Goal: Information Seeking & Learning: Check status

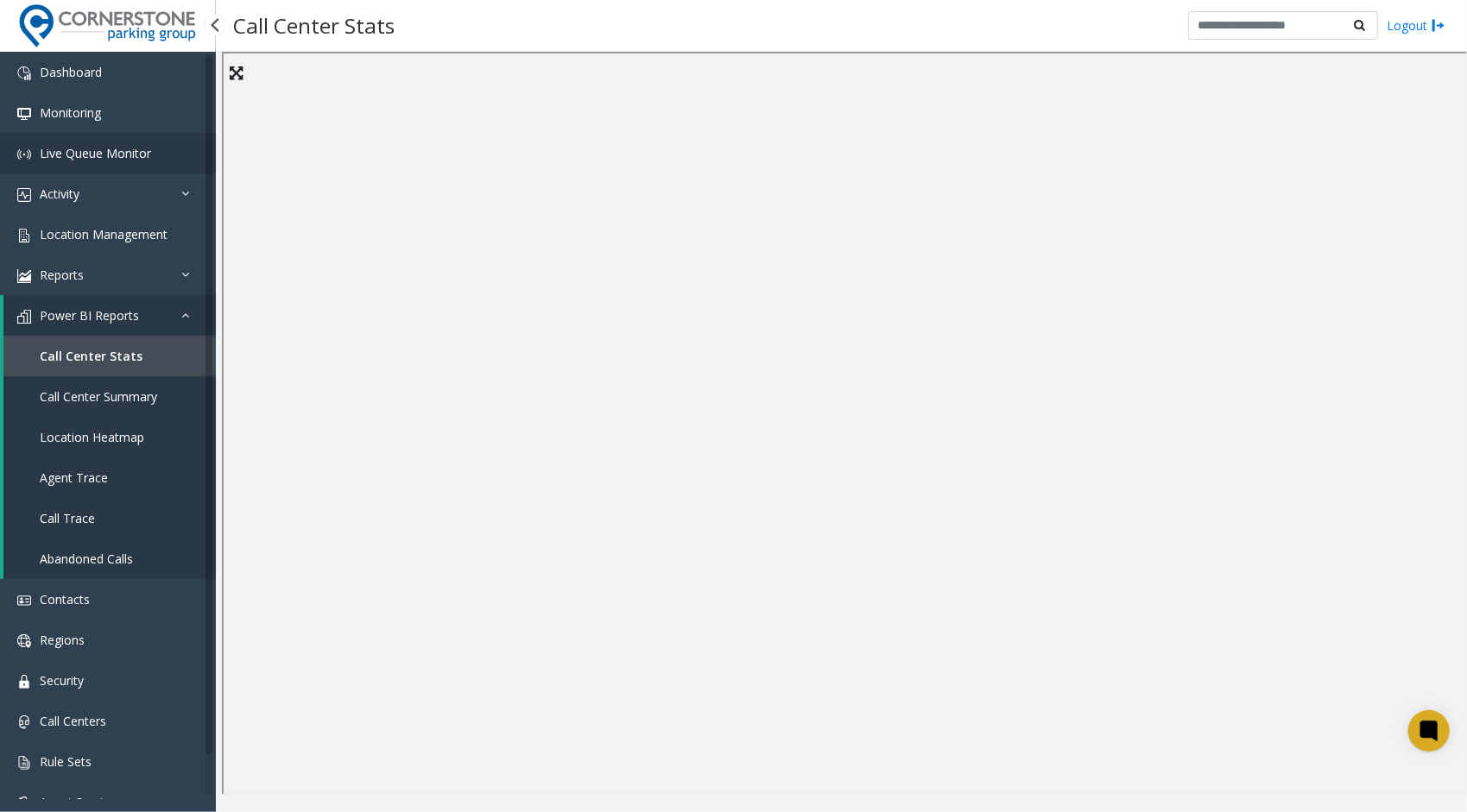
click at [143, 159] on span "Live Queue Monitor" at bounding box center [95, 153] width 111 height 16
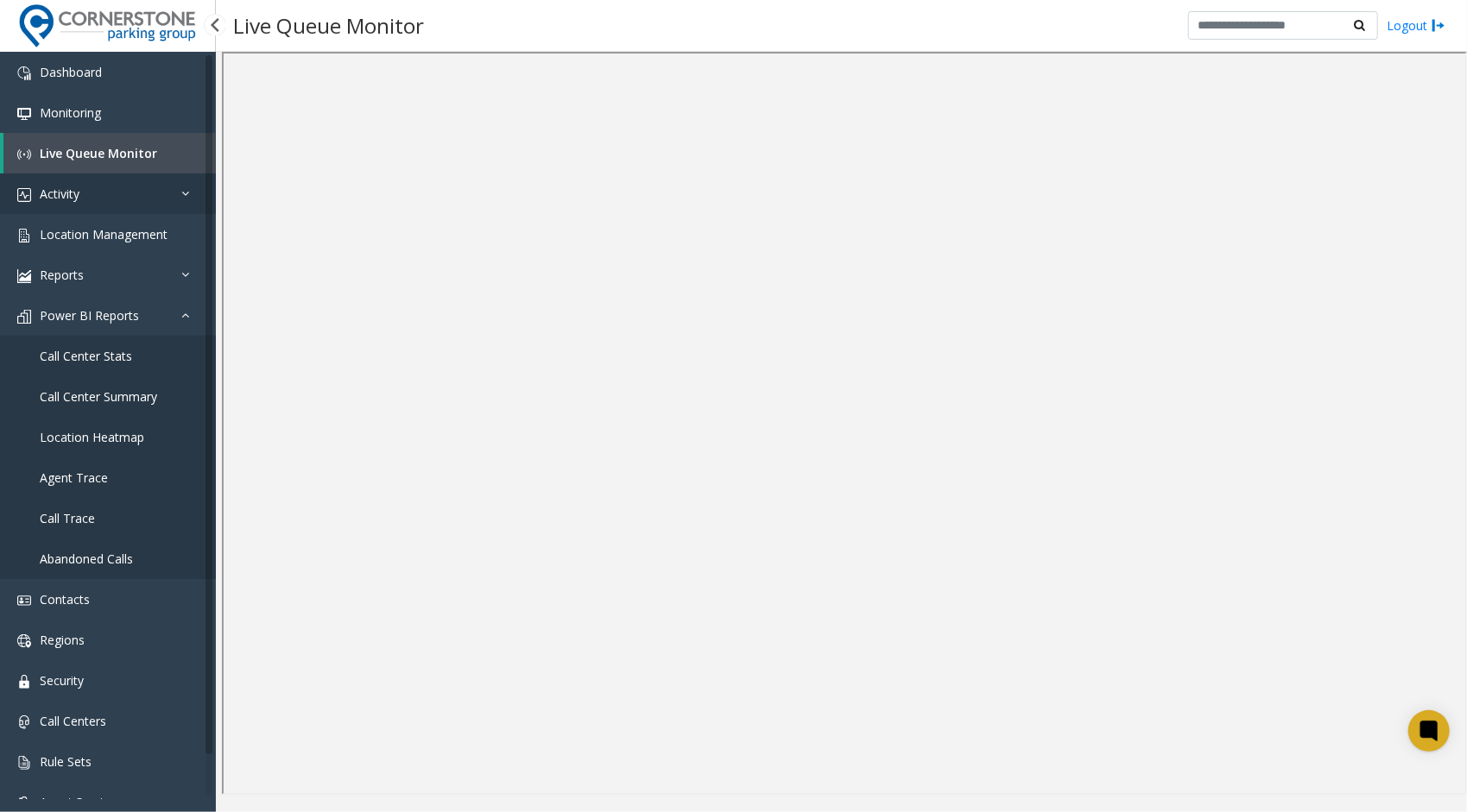
click at [161, 195] on link "Activity" at bounding box center [107, 194] width 216 height 41
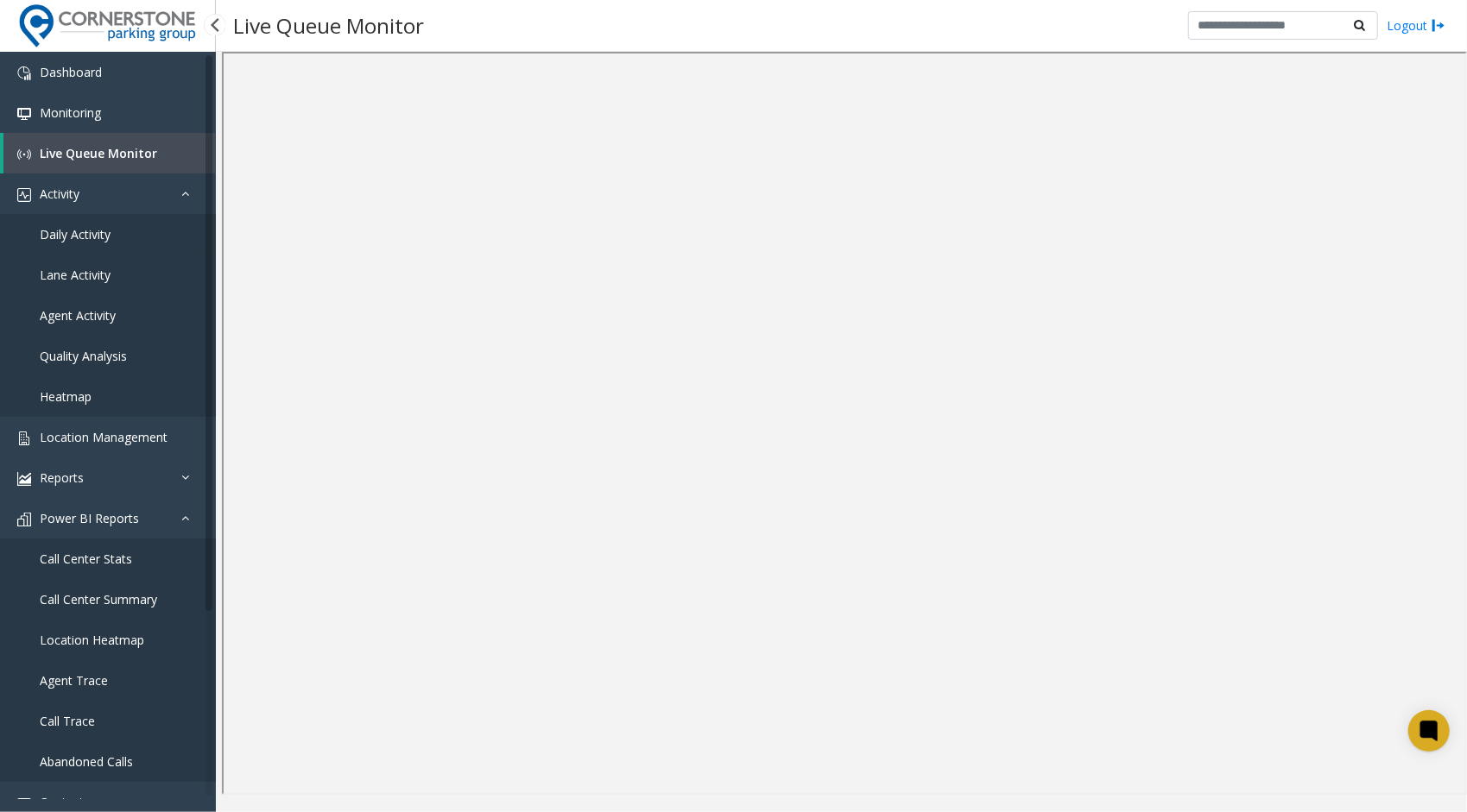
click at [112, 236] on link "Daily Activity" at bounding box center [107, 234] width 216 height 41
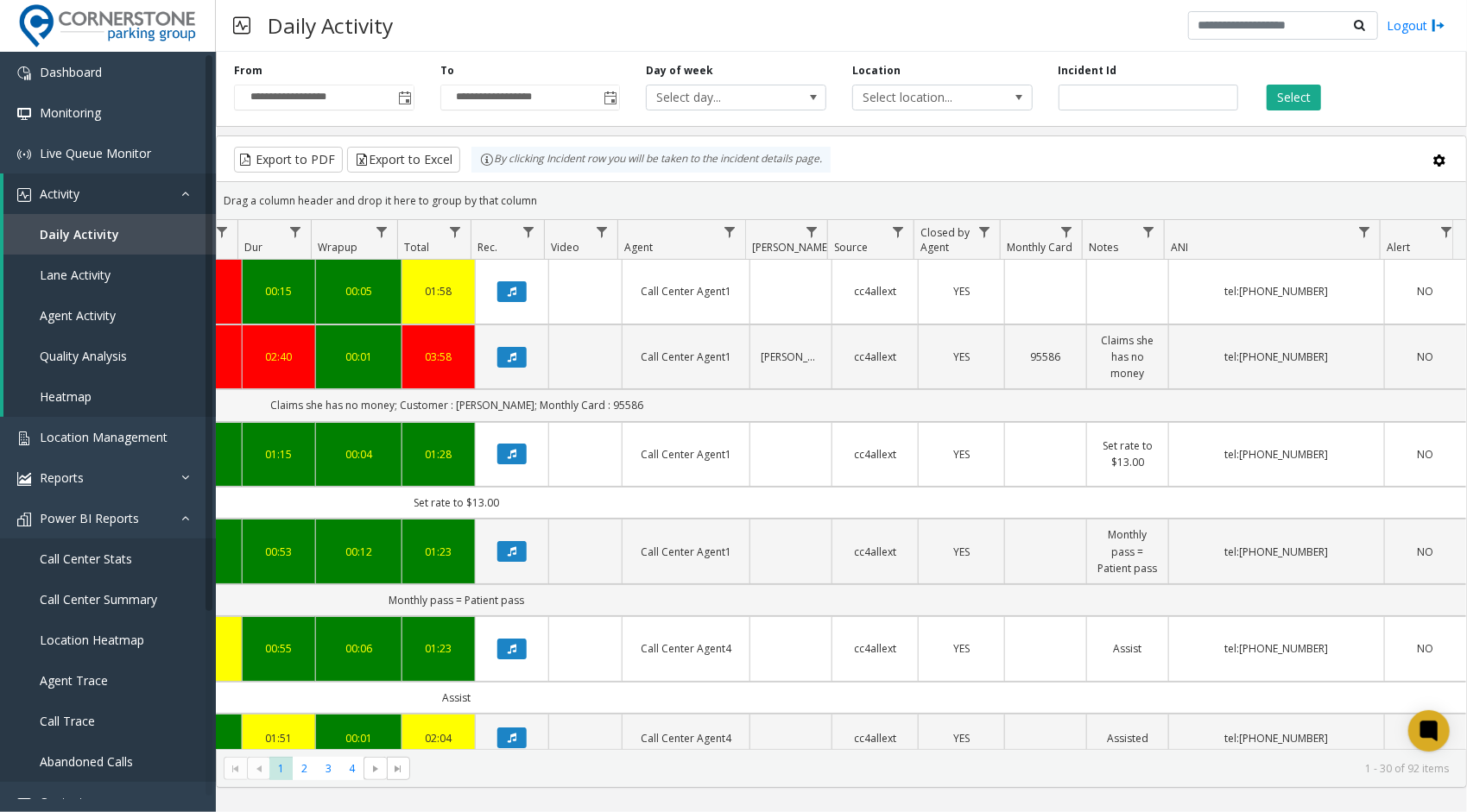
scroll to position [0, 809]
drag, startPoint x: 744, startPoint y: 353, endPoint x: 780, endPoint y: 353, distance: 36.0
click at [780, 353] on td "[PERSON_NAME]" at bounding box center [790, 357] width 82 height 66
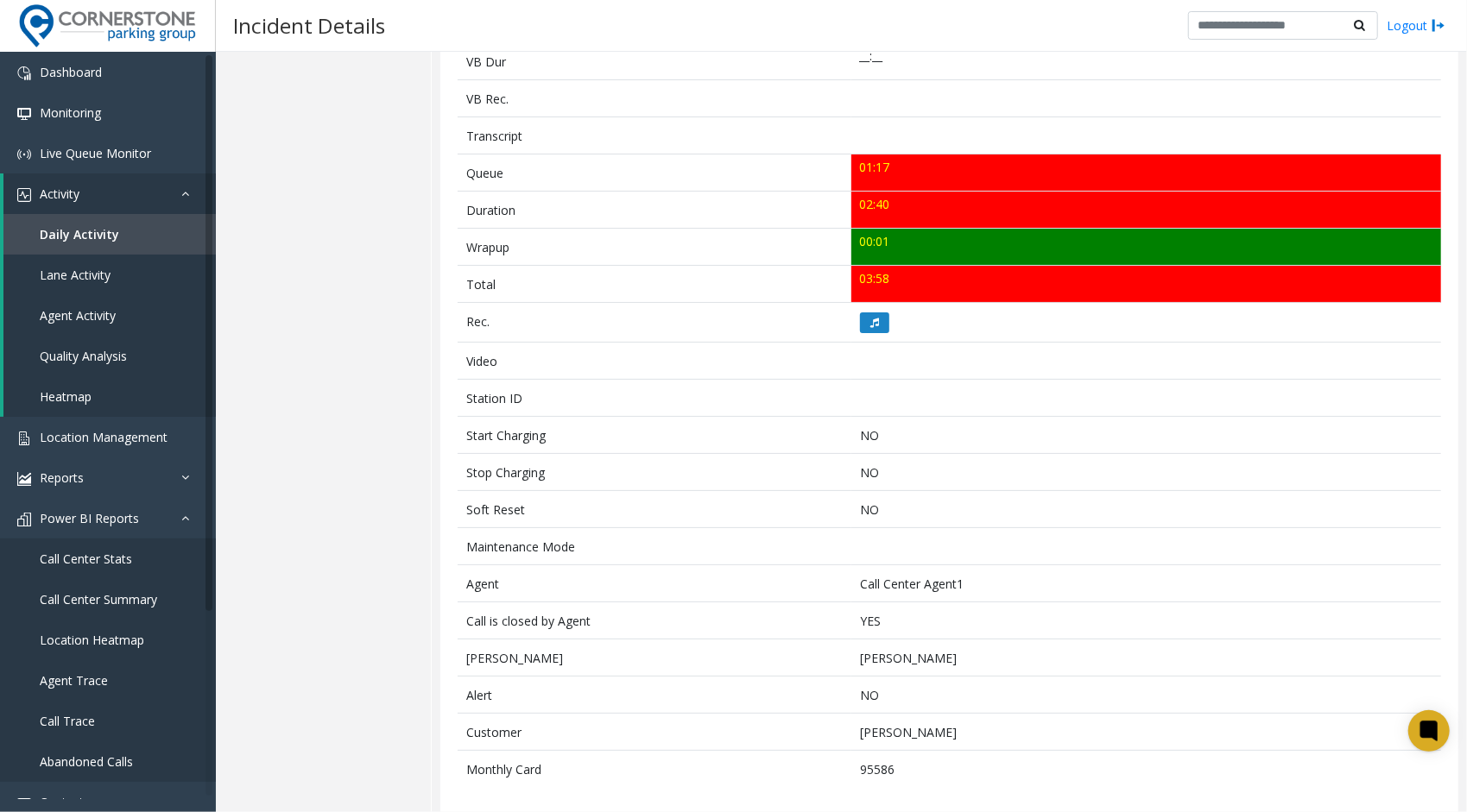
scroll to position [539, 0]
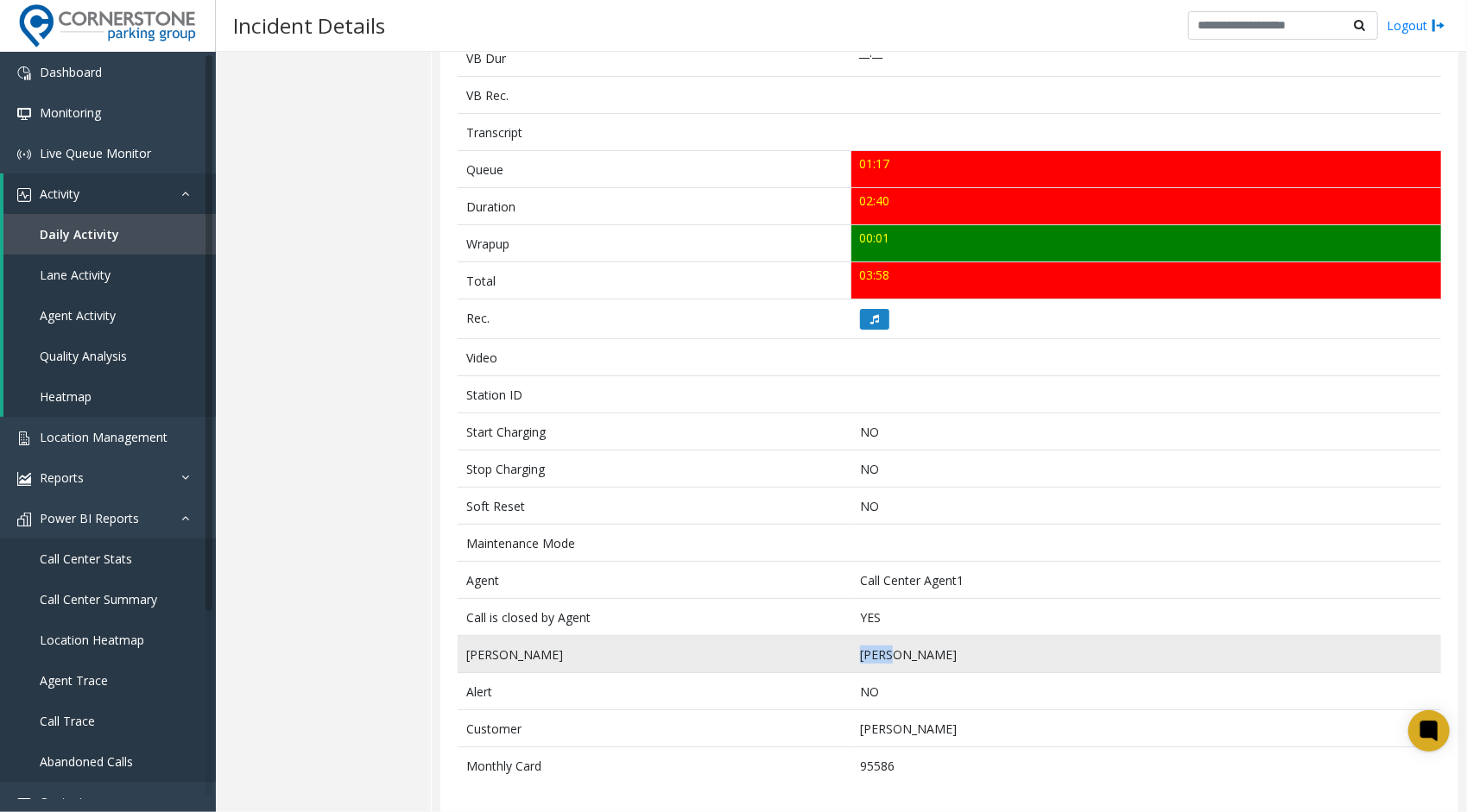
drag, startPoint x: 853, startPoint y: 647, endPoint x: 891, endPoint y: 646, distance: 38.0
click at [891, 646] on td "[PERSON_NAME]" at bounding box center [1146, 654] width 590 height 37
copy td "Amina"
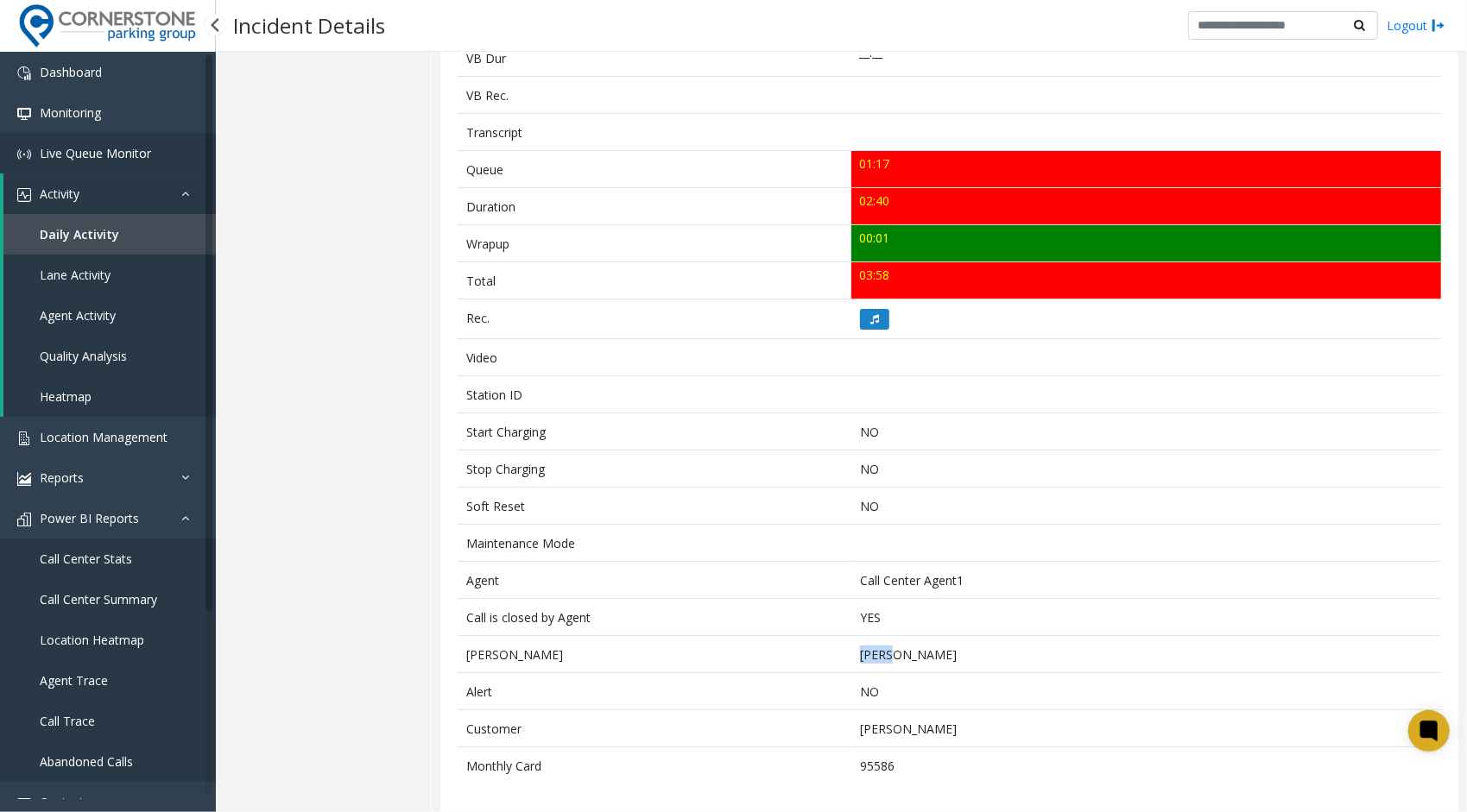
click at [129, 155] on span "Live Queue Monitor" at bounding box center [95, 153] width 111 height 16
